Goal: Task Accomplishment & Management: Use online tool/utility

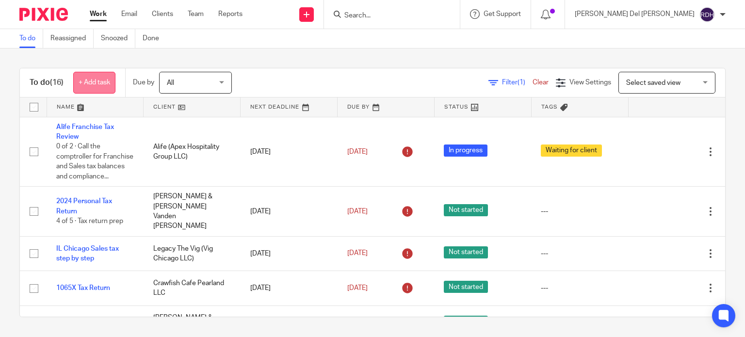
click at [104, 80] on link "+ Add task" at bounding box center [94, 83] width 42 height 22
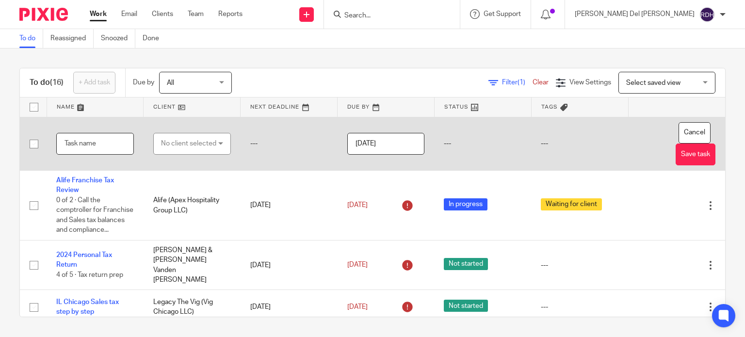
click at [100, 140] on input "text" at bounding box center [95, 144] width 78 height 22
type input "Sales Tax Permit"
click at [192, 142] on div "No client selected" at bounding box center [188, 143] width 55 height 20
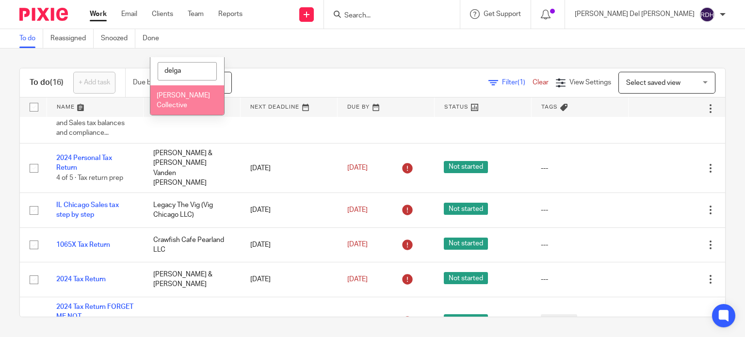
type input "delga"
click at [172, 107] on span "Delgado Collective" at bounding box center [183, 100] width 53 height 17
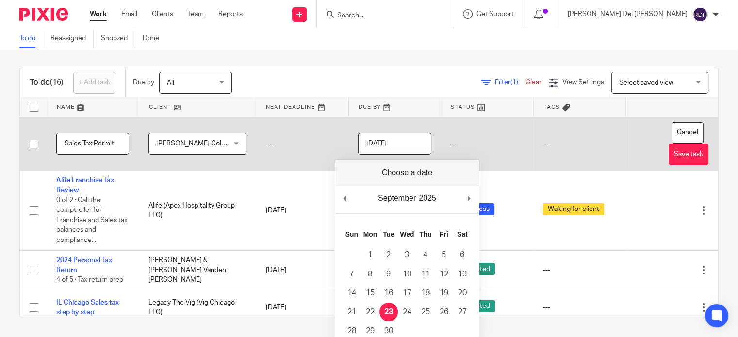
click at [378, 135] on input "2025-09-23" at bounding box center [394, 144] width 73 height 22
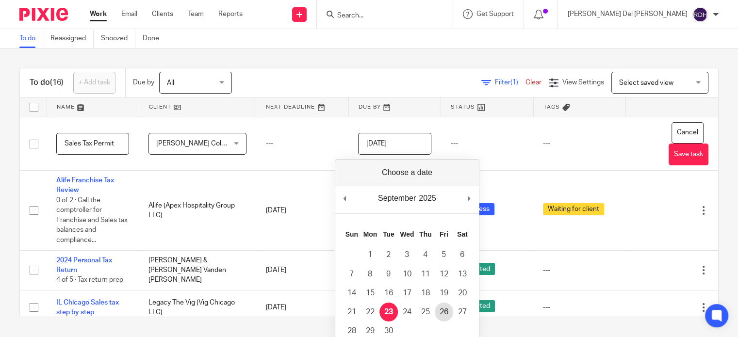
type input "2025-09-26"
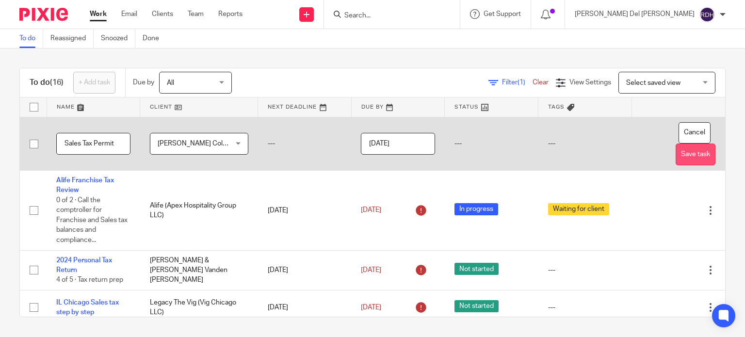
click at [676, 154] on button "Save task" at bounding box center [696, 155] width 40 height 22
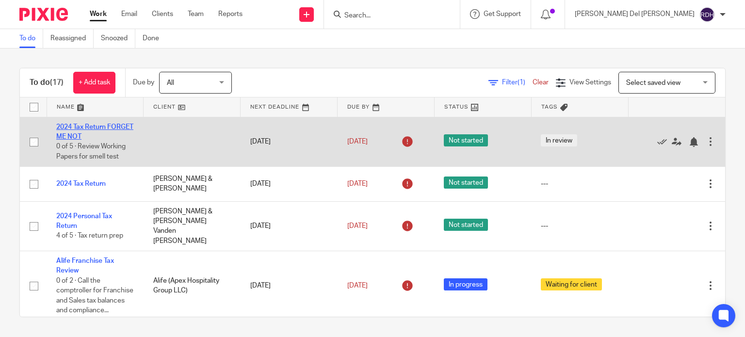
click at [68, 124] on link "2024 Tax Return FORGET ME NOT" at bounding box center [94, 132] width 77 height 16
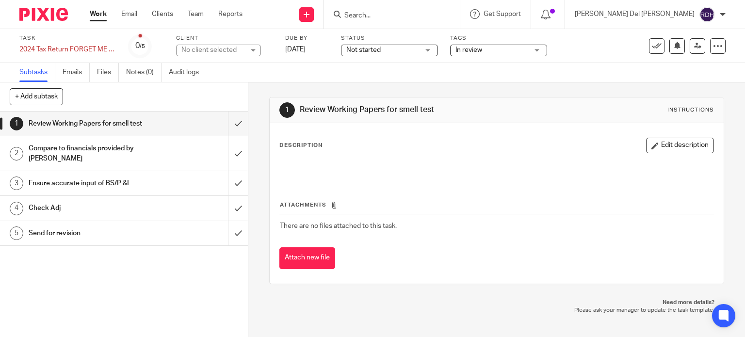
click at [102, 15] on link "Work" at bounding box center [98, 14] width 17 height 10
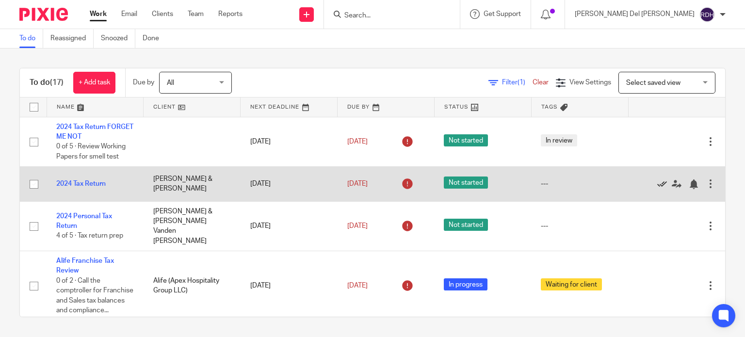
click at [657, 185] on icon at bounding box center [662, 184] width 10 height 10
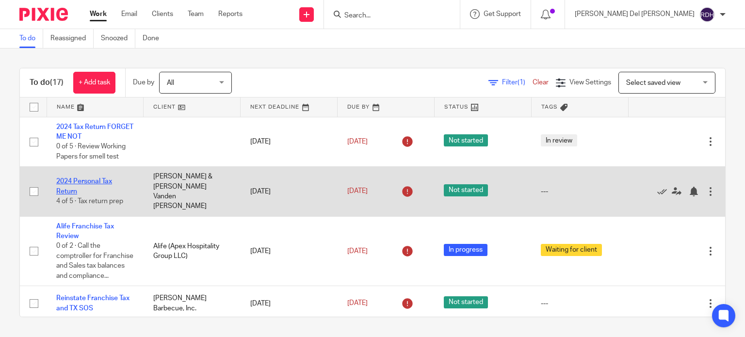
click at [101, 178] on link "2024 Personal Tax Return" at bounding box center [84, 186] width 56 height 16
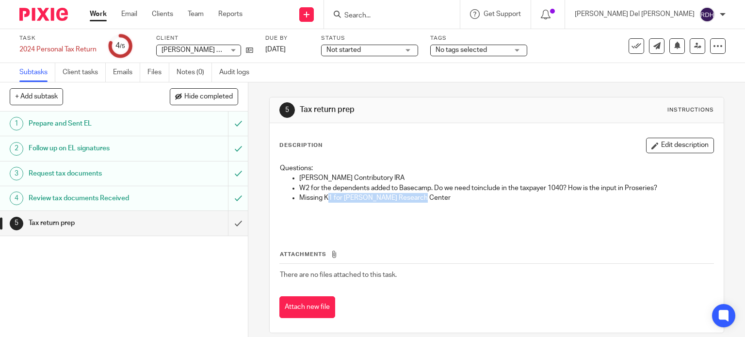
drag, startPoint x: 361, startPoint y: 195, endPoint x: 409, endPoint y: 195, distance: 48.5
click at [409, 195] on p "Missing K1 for [PERSON_NAME] Research Center" at bounding box center [506, 198] width 415 height 10
click at [450, 199] on p "Missing K1 for [PERSON_NAME] Research Center" at bounding box center [506, 198] width 415 height 10
